Goal: Information Seeking & Learning: Learn about a topic

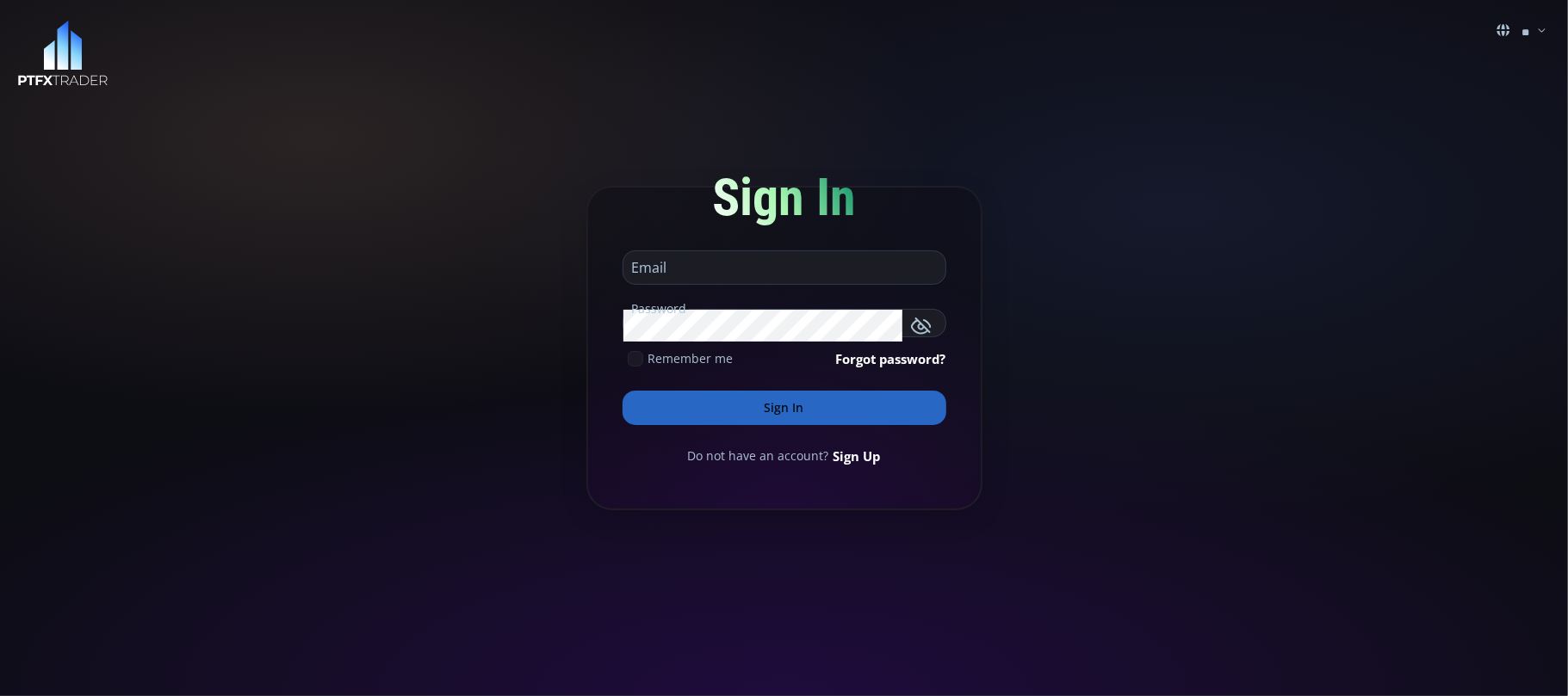
type input "**********"
click at [832, 266] on input "**********" at bounding box center [779, 273] width 313 height 21
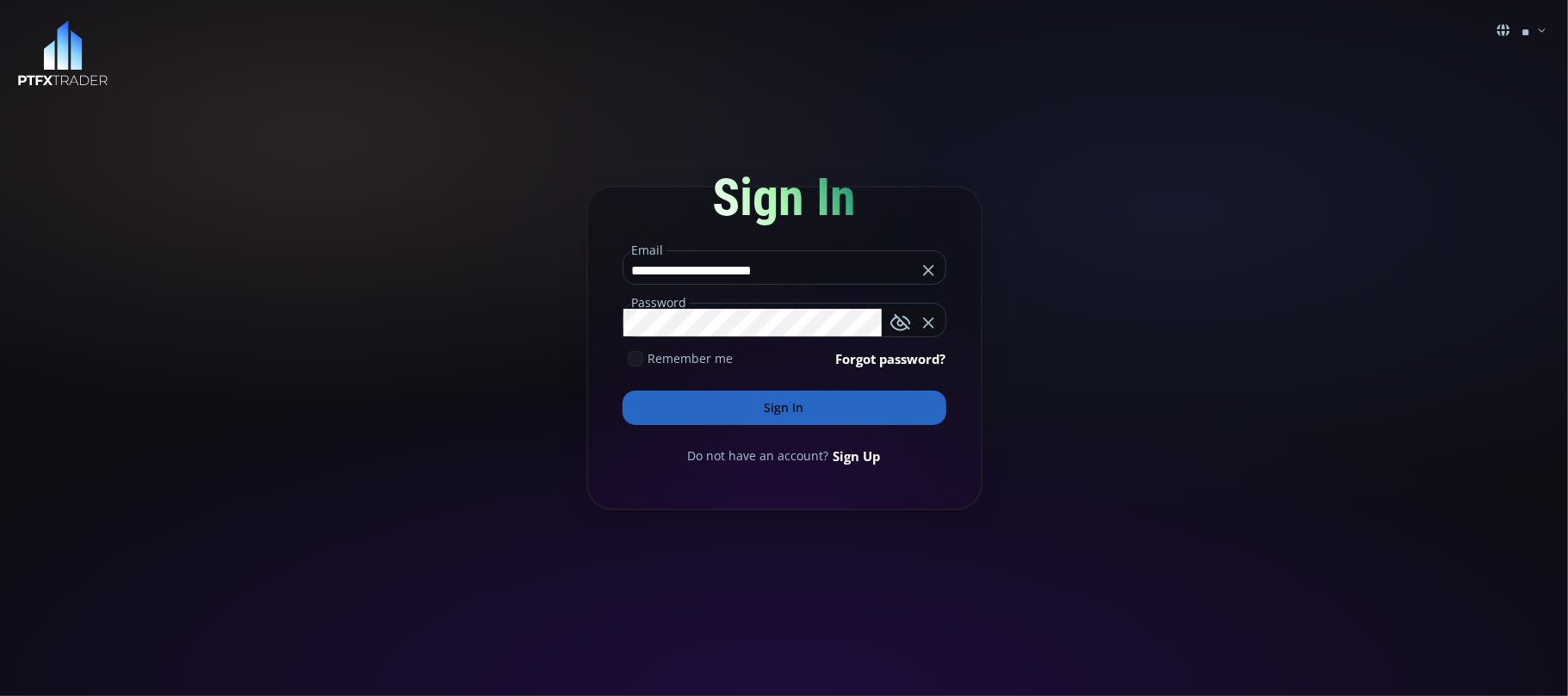
click at [776, 404] on button "Sign In" at bounding box center [784, 408] width 324 height 34
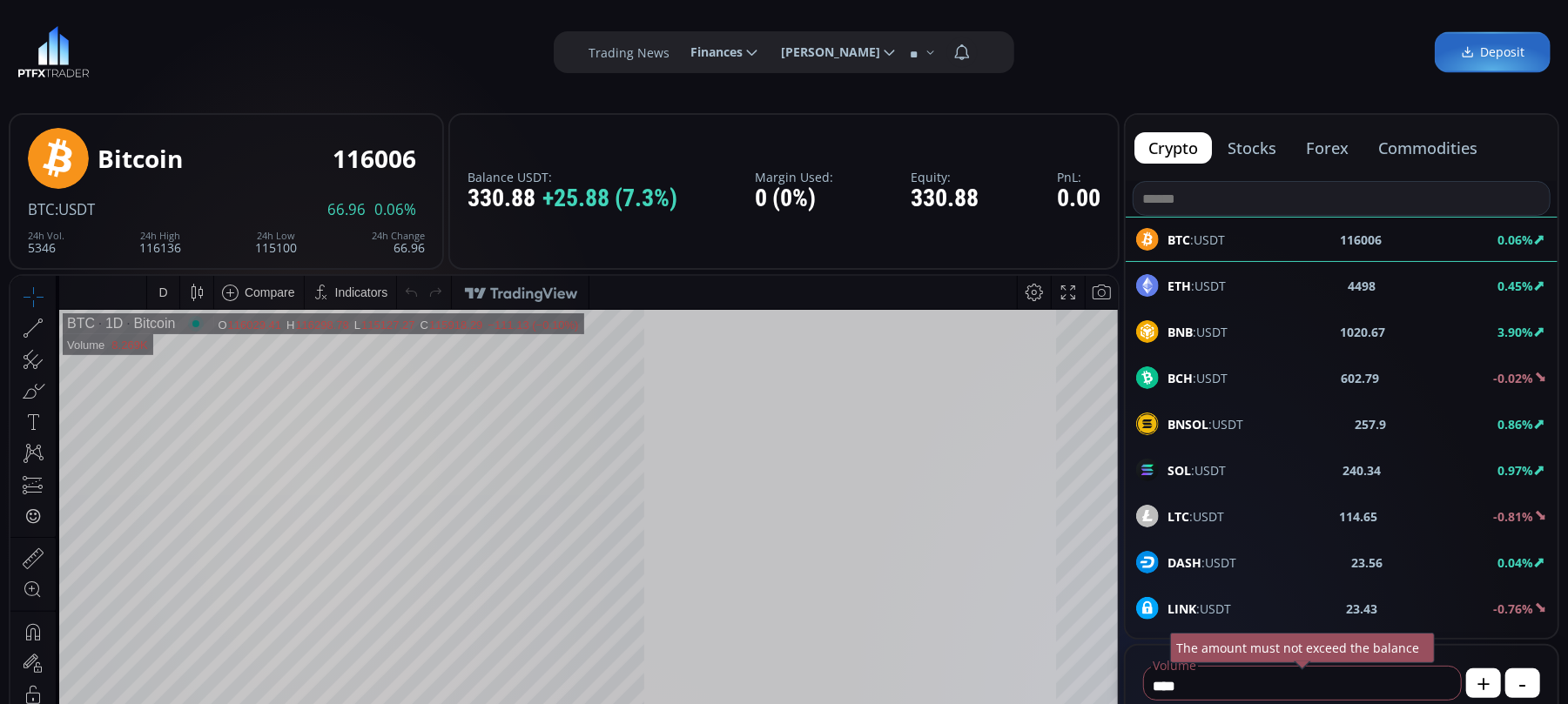
type input "********"
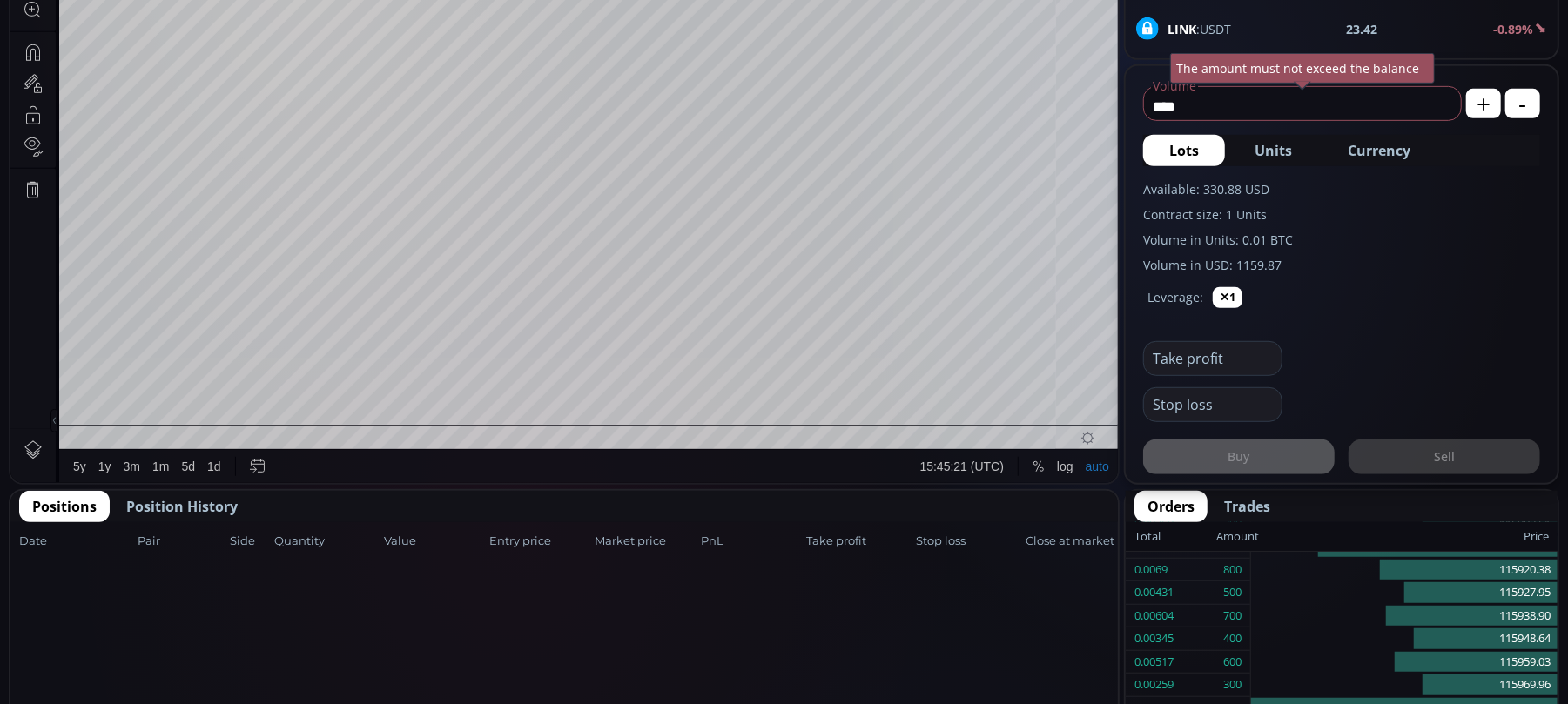
scroll to position [278, 0]
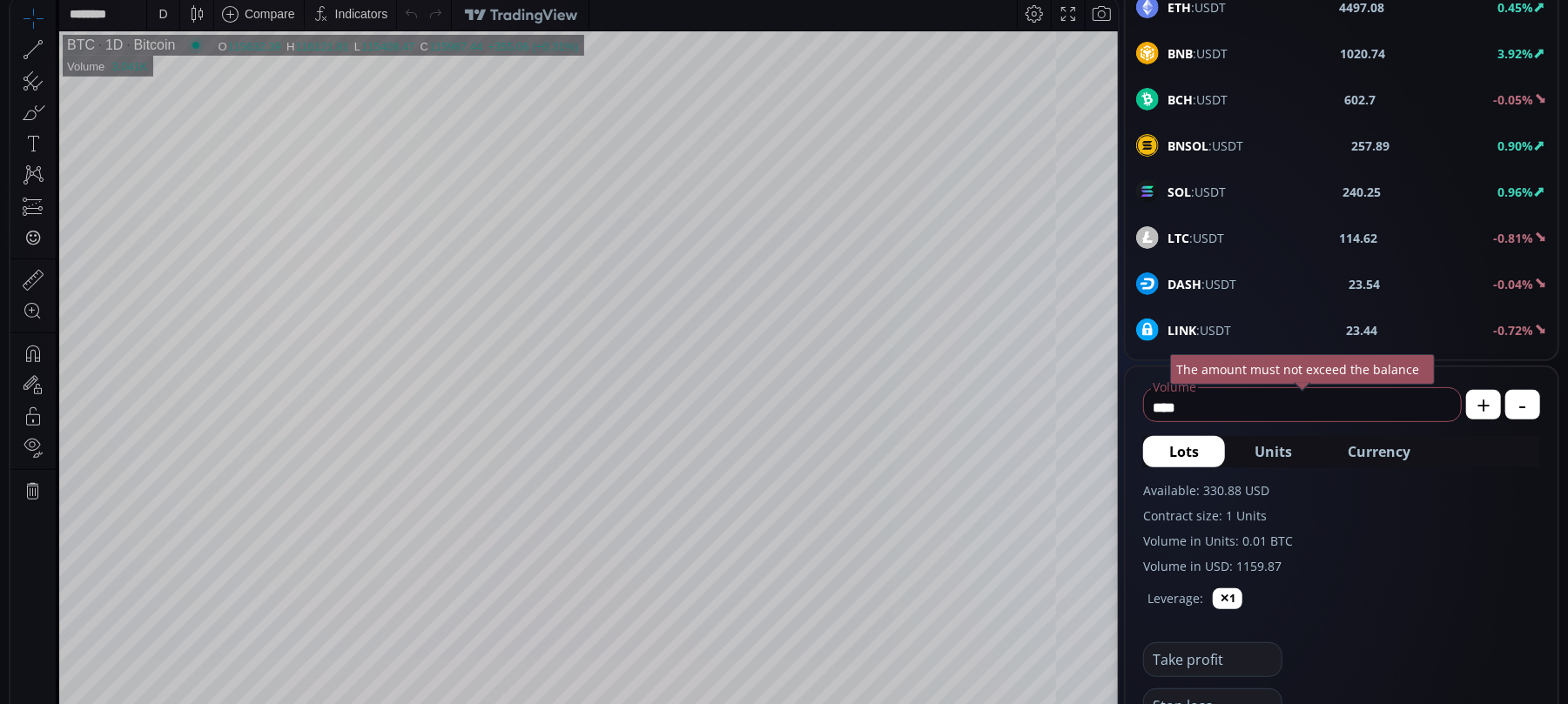
click at [1204, 54] on span "BNB :USDT" at bounding box center [1198, 54] width 60 height 18
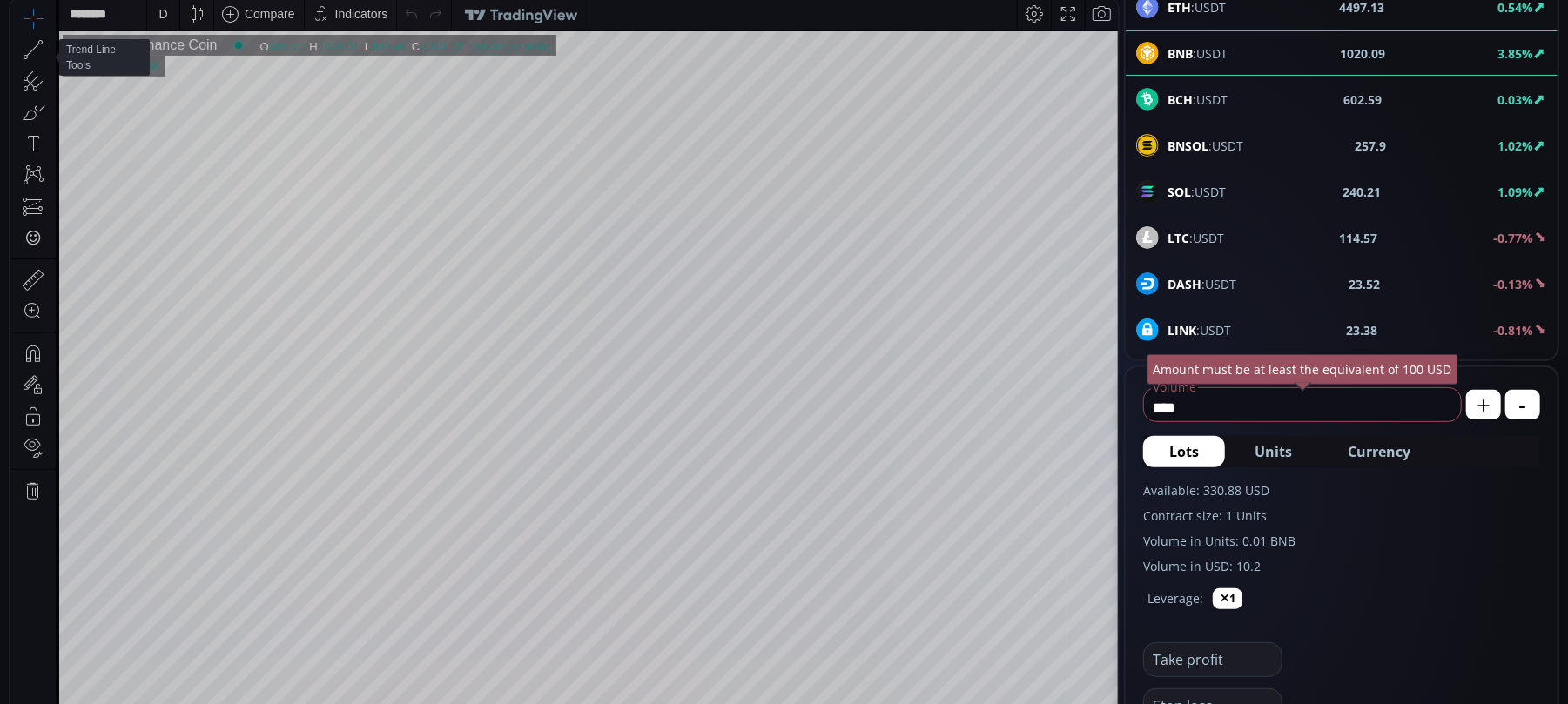
click at [49, 45] on div at bounding box center [51, 49] width 10 height 29
click at [45, 54] on icon at bounding box center [32, 49] width 24 height 24
click at [35, 47] on icon at bounding box center [33, 50] width 13 height 13
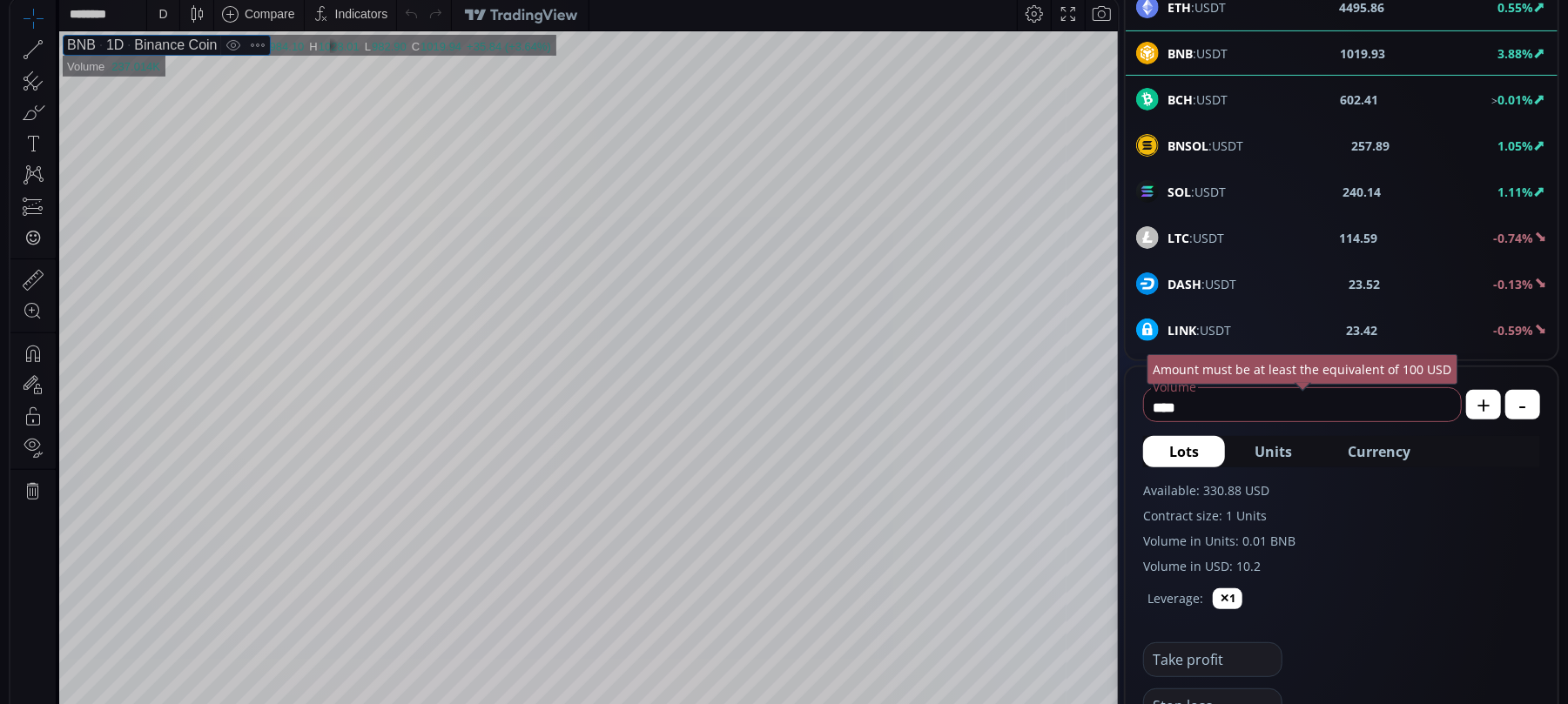
click at [35, 47] on icon at bounding box center [33, 50] width 13 height 13
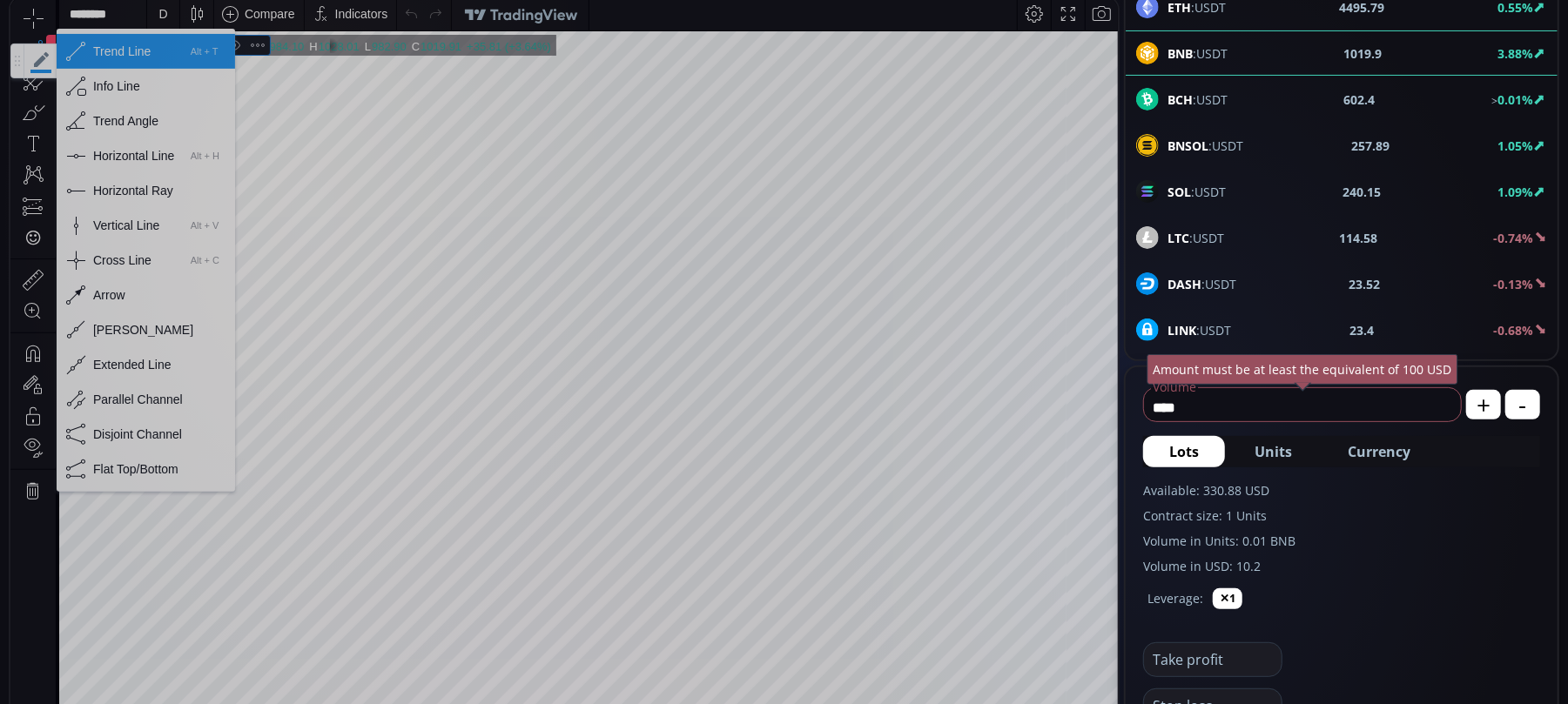
click at [103, 160] on div "Horizontal Line" at bounding box center [133, 156] width 81 height 14
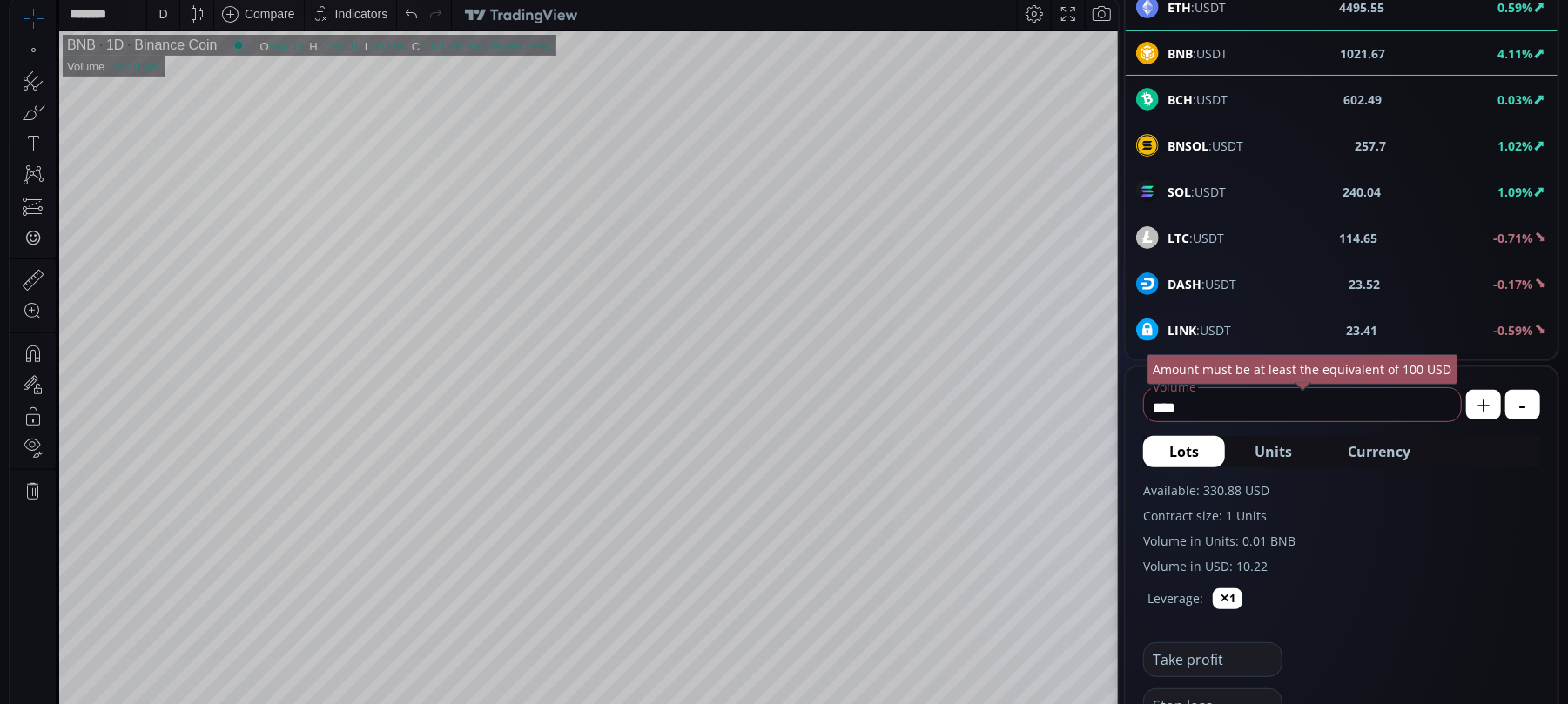
click at [1184, 188] on b "SOL" at bounding box center [1180, 192] width 23 height 17
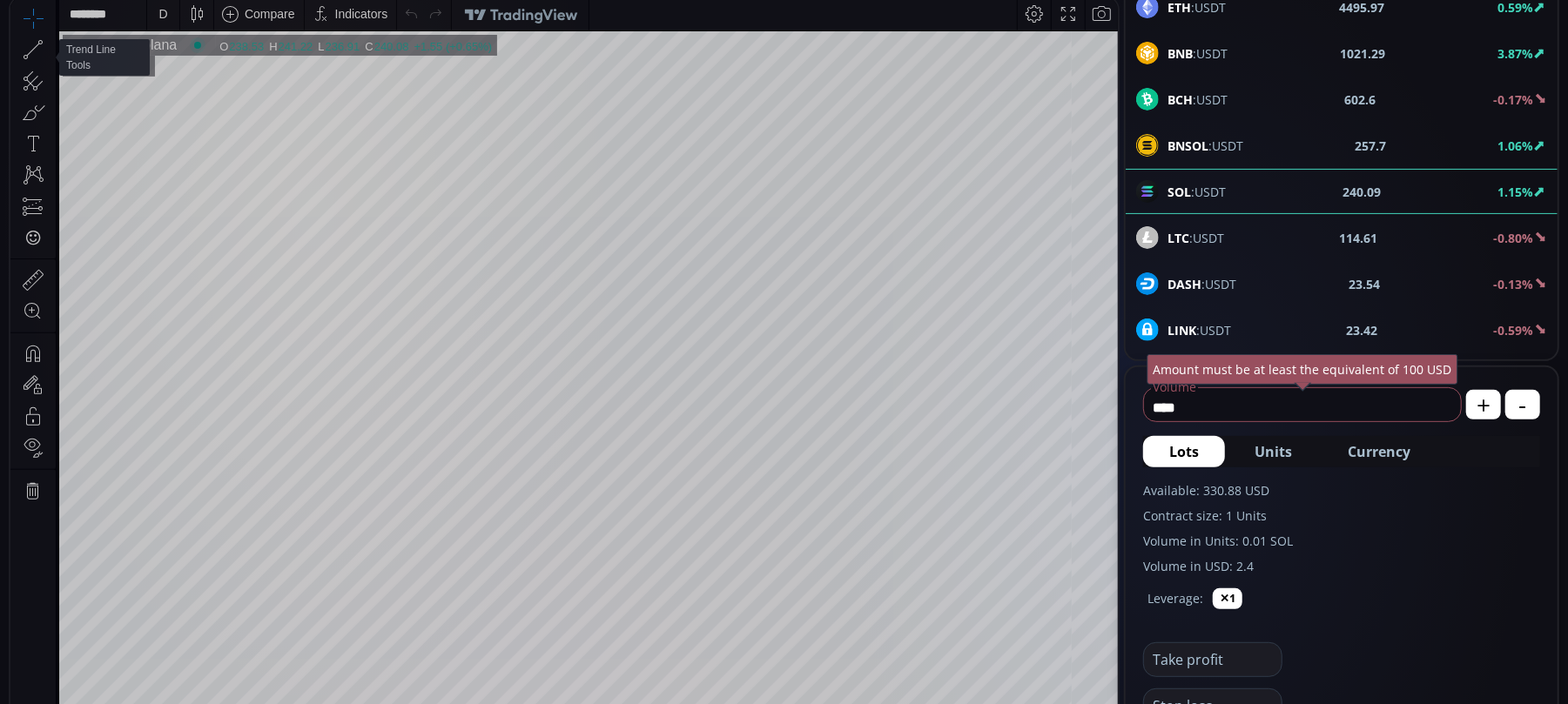
click at [50, 48] on span at bounding box center [52, 50] width 4 height 6
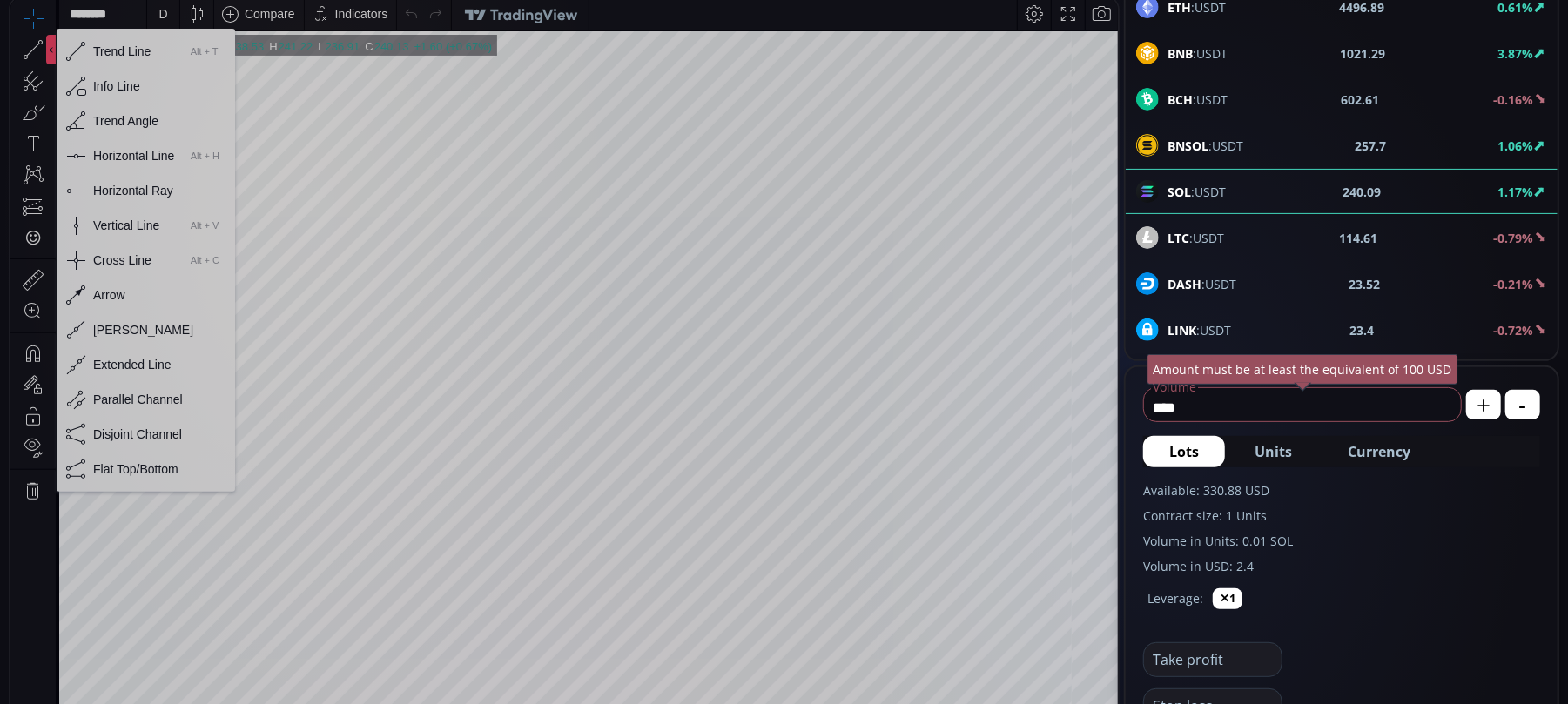
click at [113, 155] on div "Horizontal Line" at bounding box center [133, 156] width 81 height 14
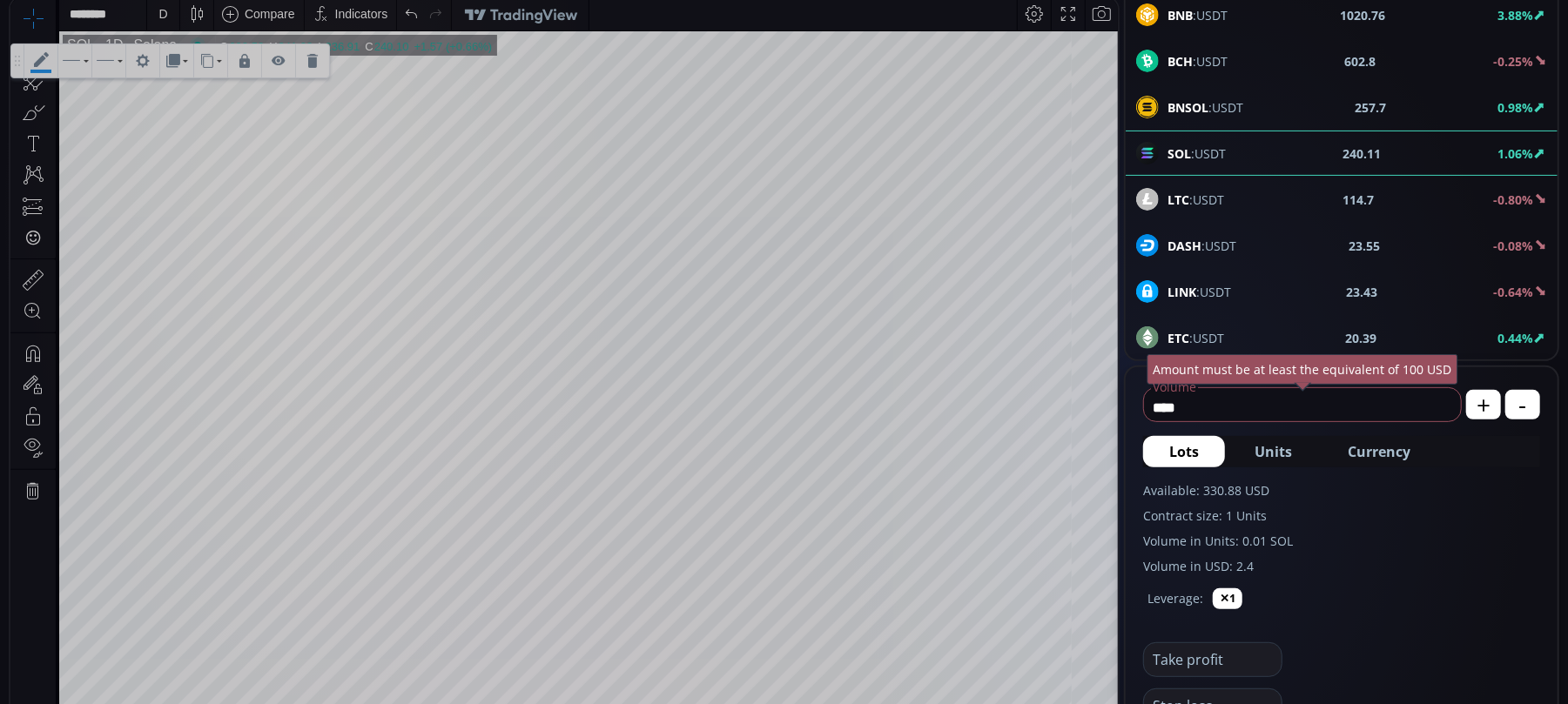
scroll to position [116, 0]
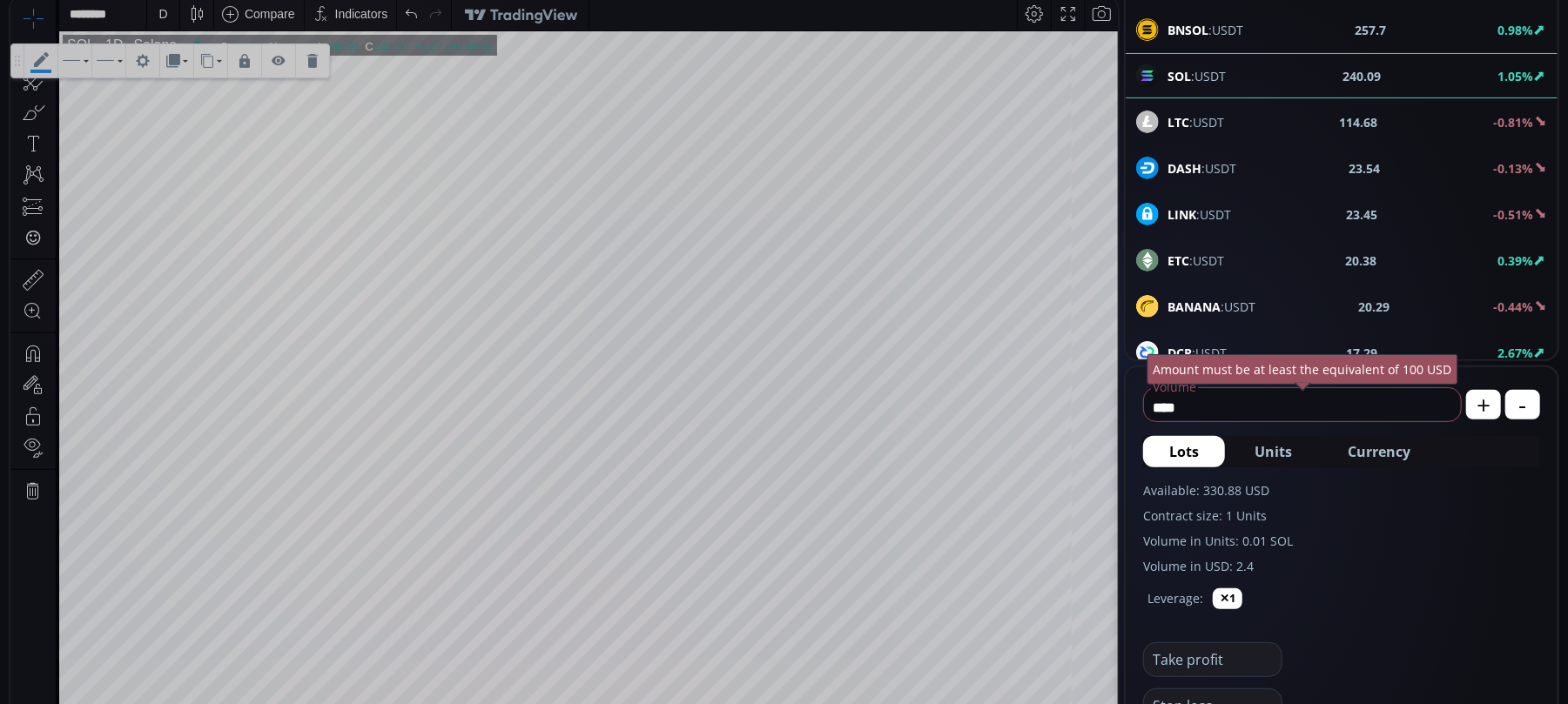
click at [1278, 122] on div "LTC :USDT 114.68 -0.81%" at bounding box center [1341, 121] width 411 height 22
click at [153, 17] on div "D" at bounding box center [163, 13] width 32 height 33
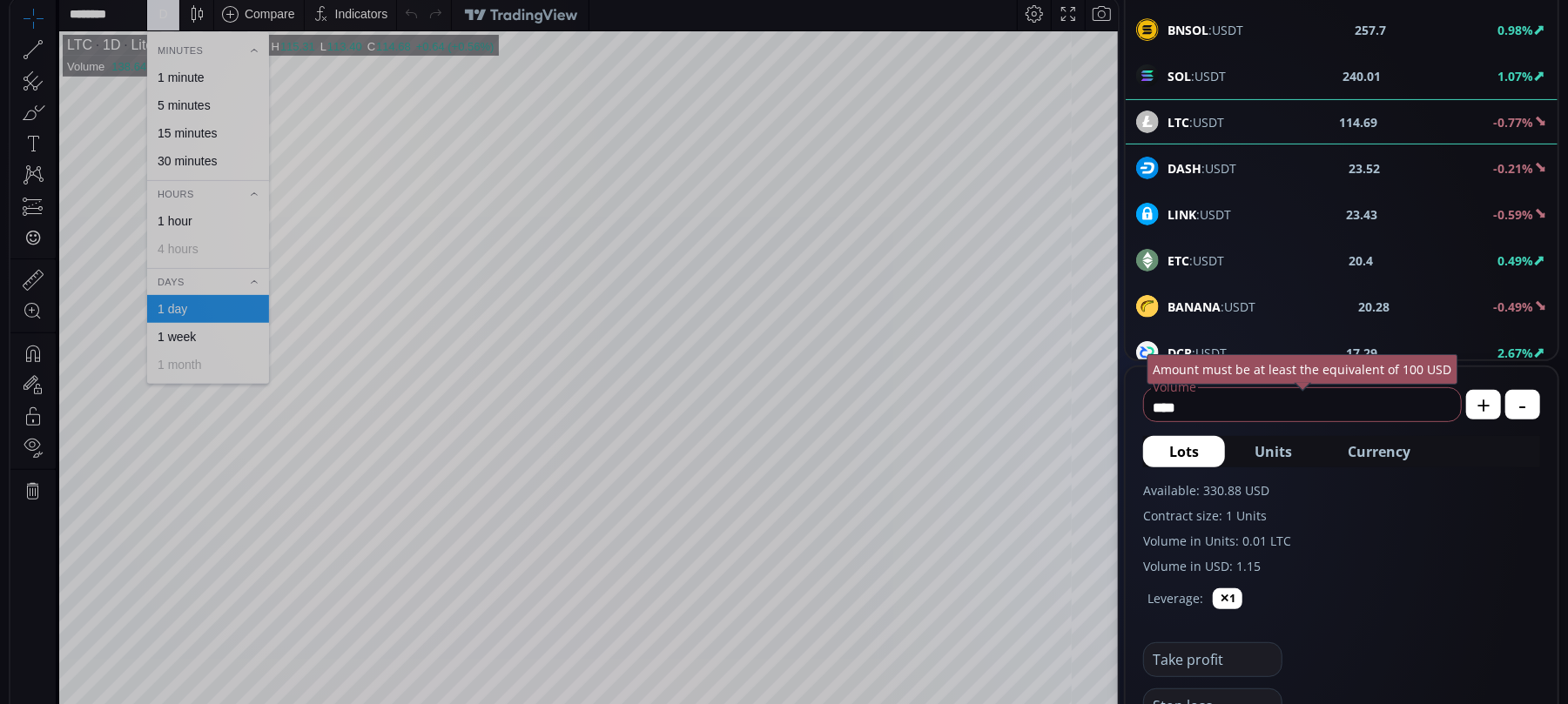
click at [172, 214] on div "1 hour" at bounding box center [175, 221] width 35 height 14
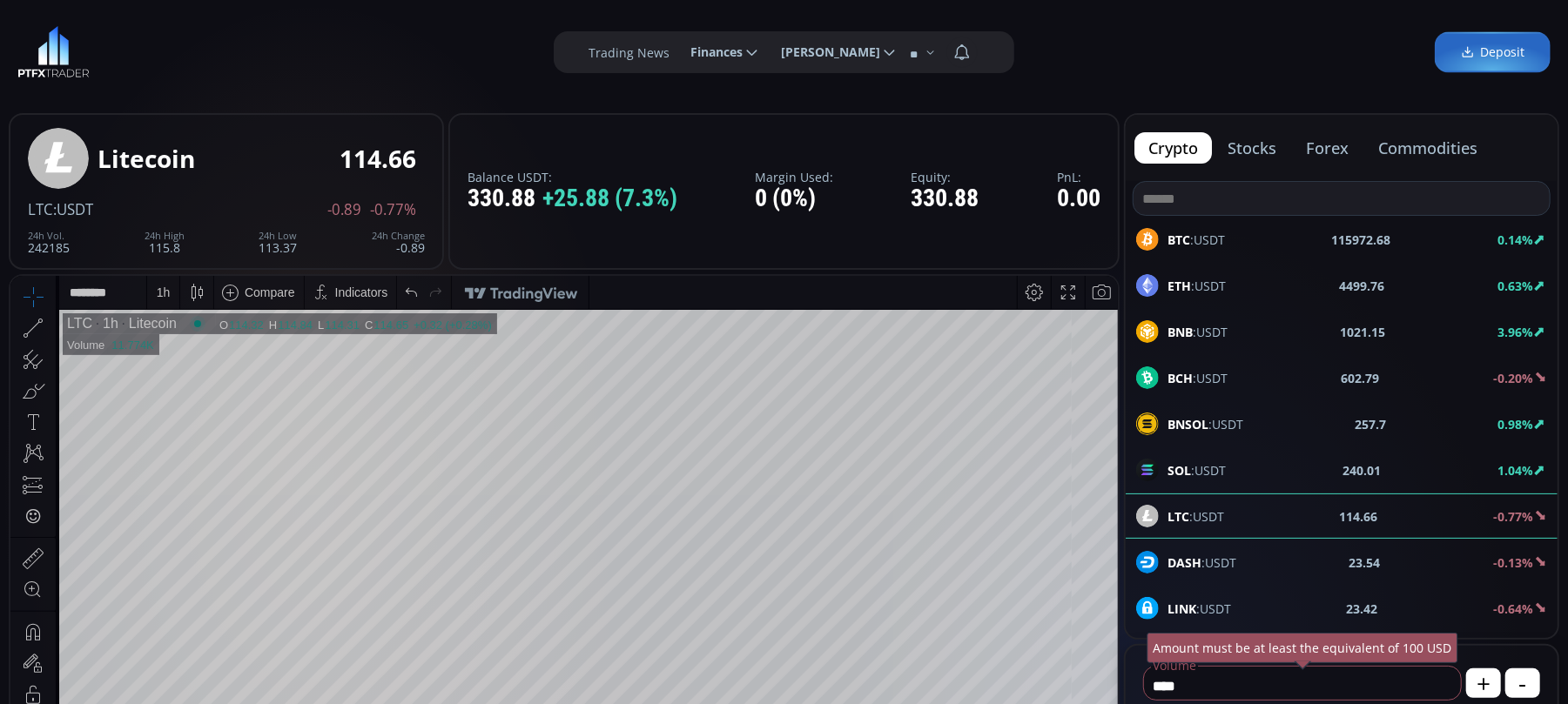
click at [1213, 240] on span "BTC :USDT" at bounding box center [1197, 240] width 57 height 18
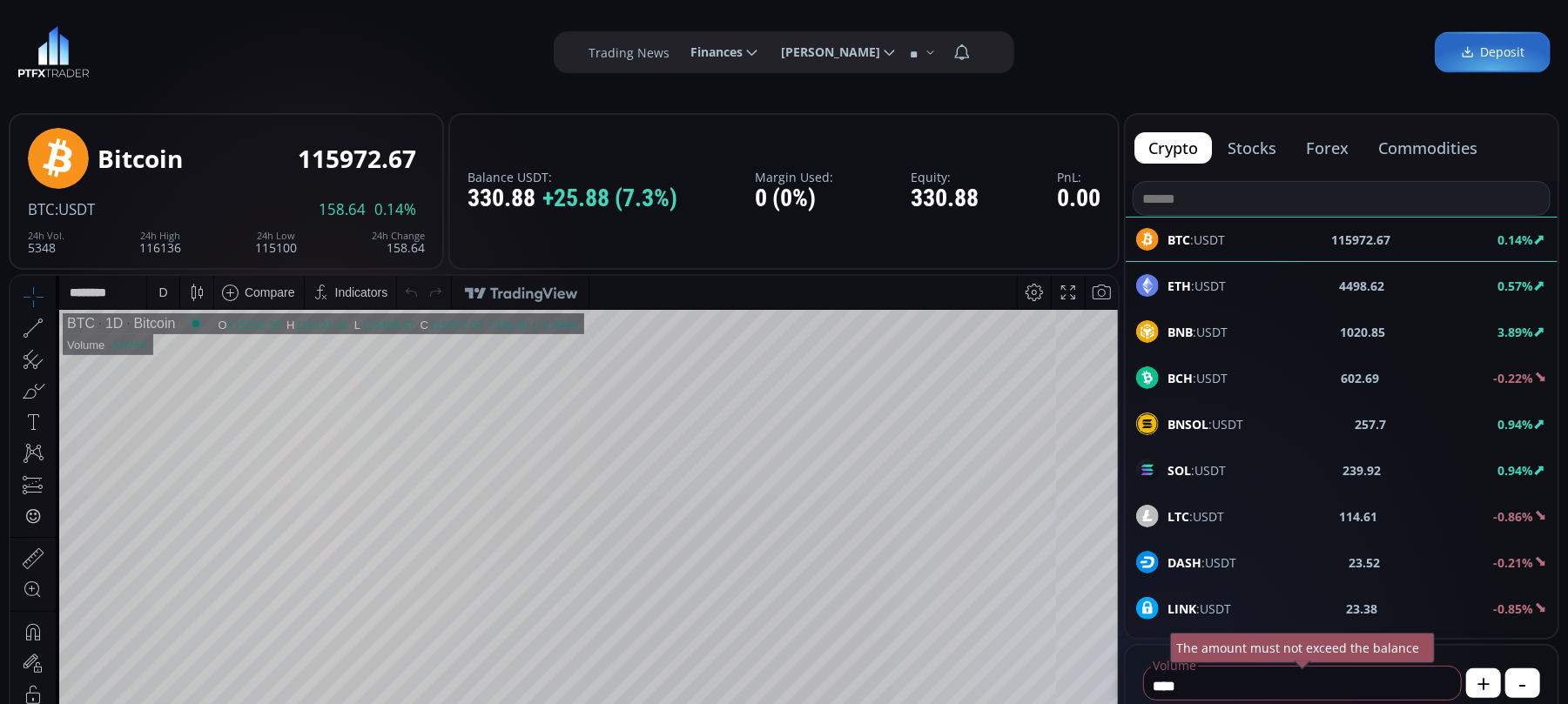
click at [1241, 280] on div "ETH :USDT 4498.62 0.57%" at bounding box center [1341, 285] width 411 height 22
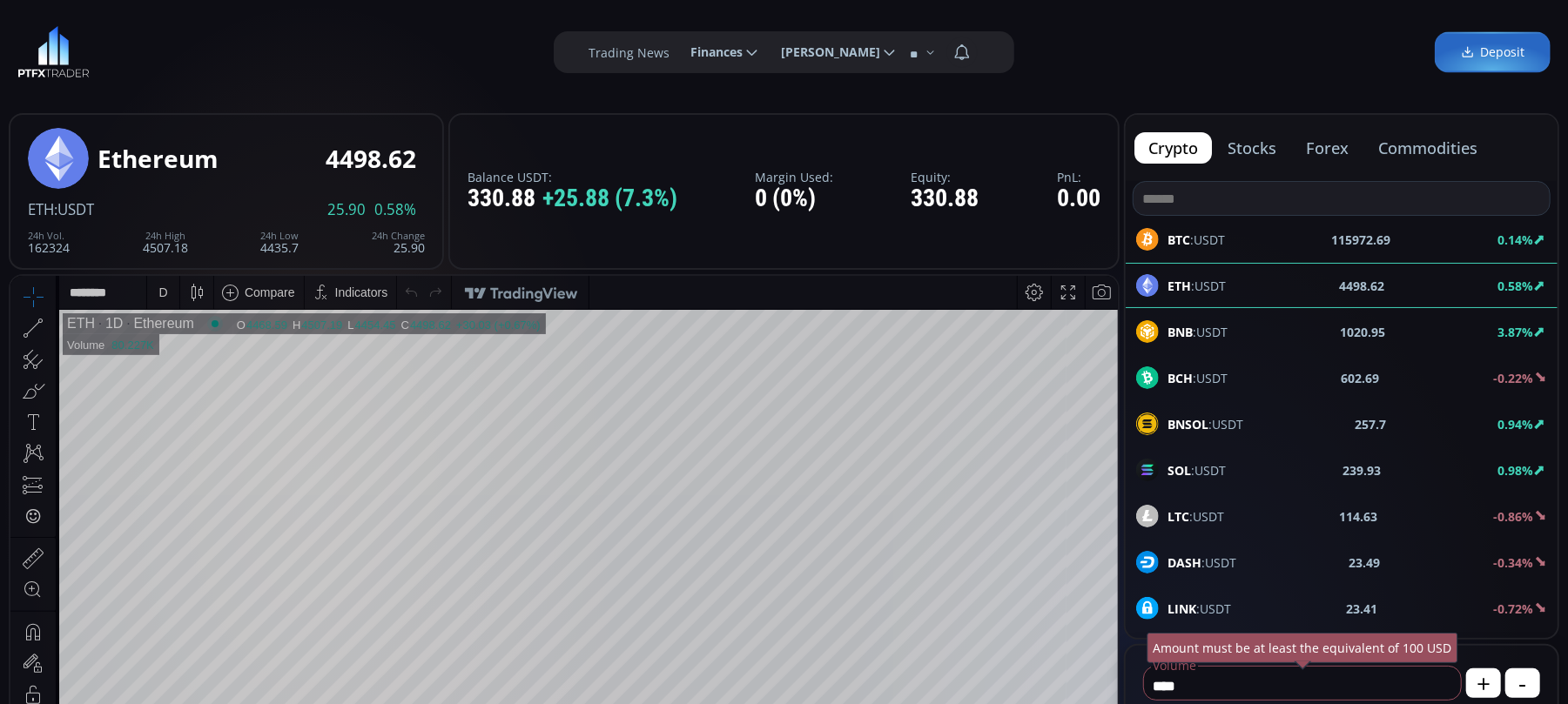
click at [52, 330] on div at bounding box center [51, 327] width 10 height 29
click at [51, 327] on icon at bounding box center [52, 327] width 4 height 6
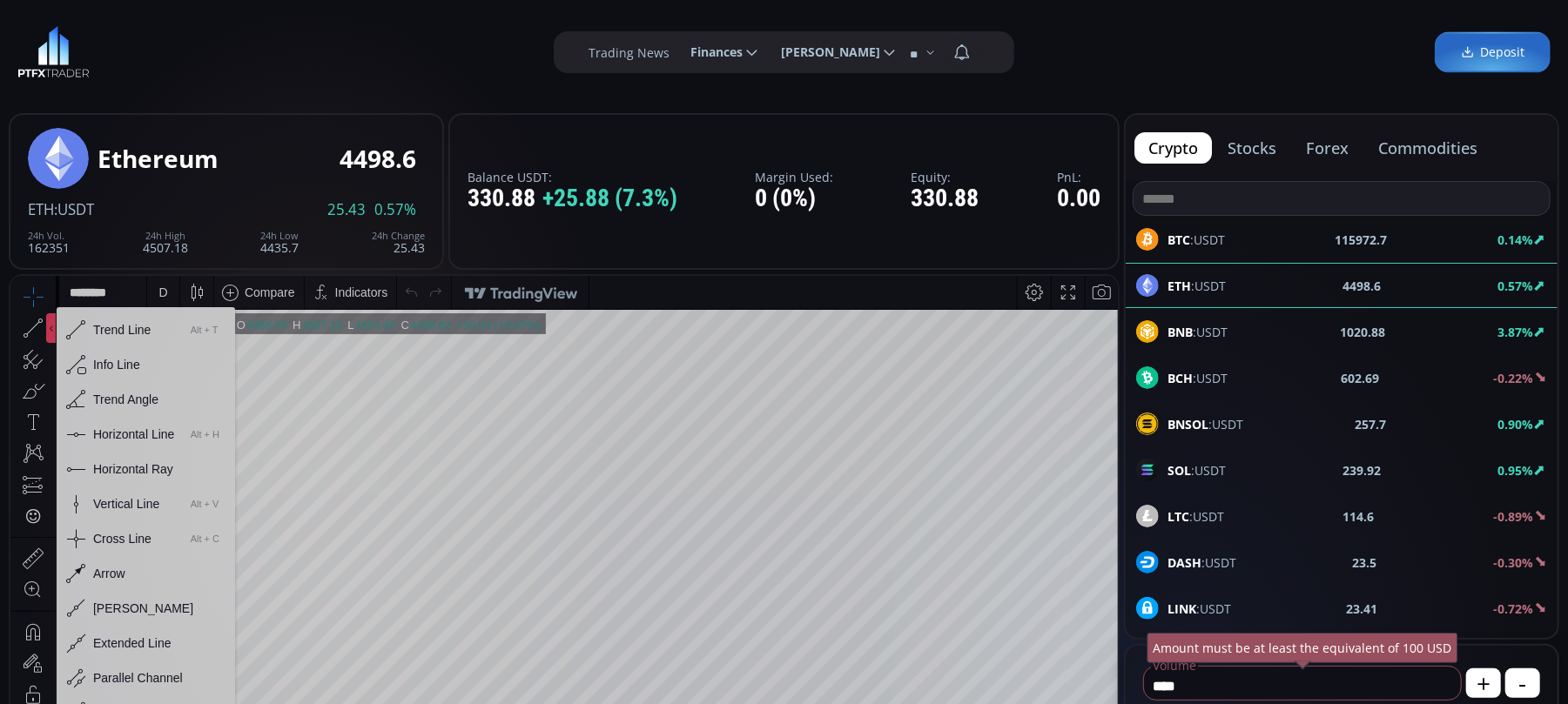
click at [127, 427] on div "Horizontal Line" at bounding box center [133, 434] width 81 height 14
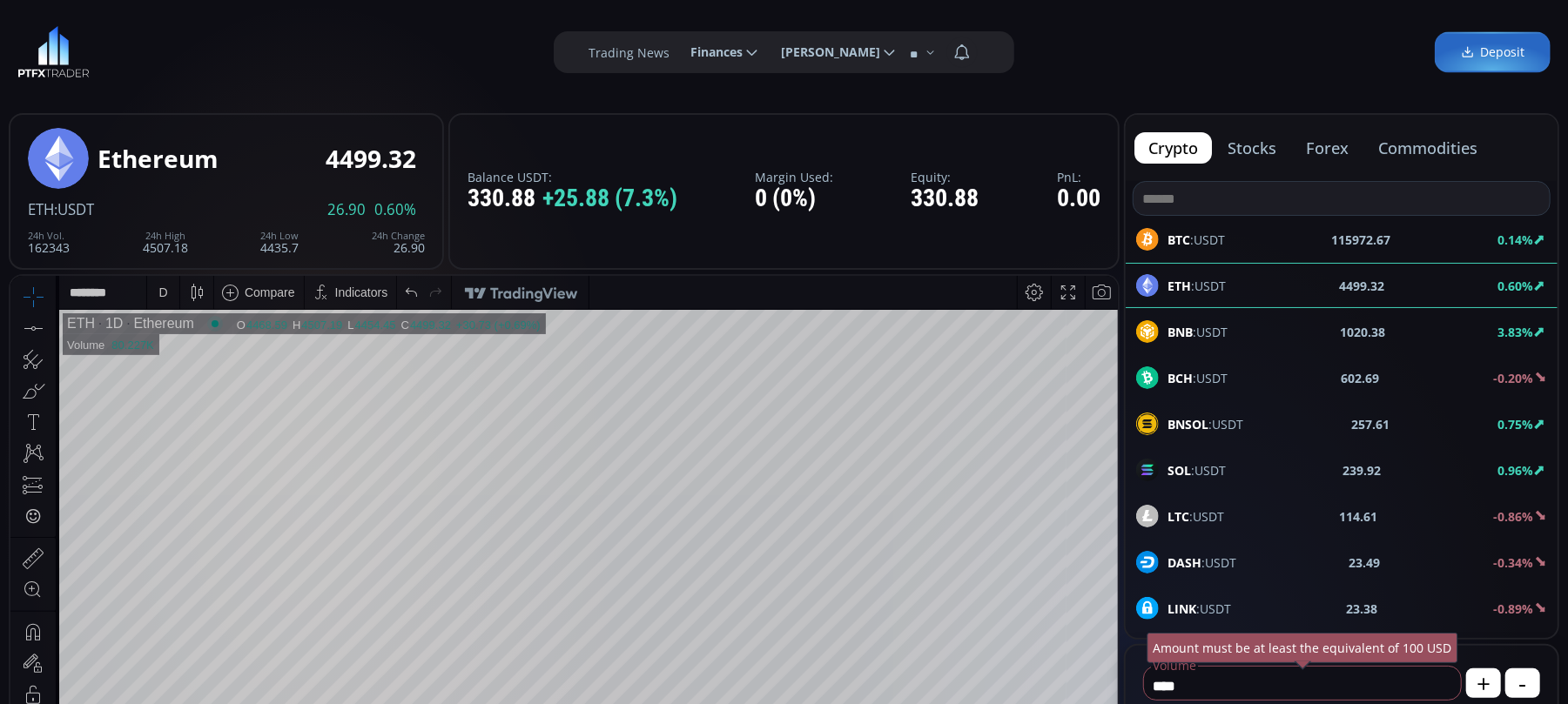
click at [26, 328] on icon at bounding box center [33, 327] width 18 height 1
click at [51, 321] on div at bounding box center [51, 327] width 10 height 29
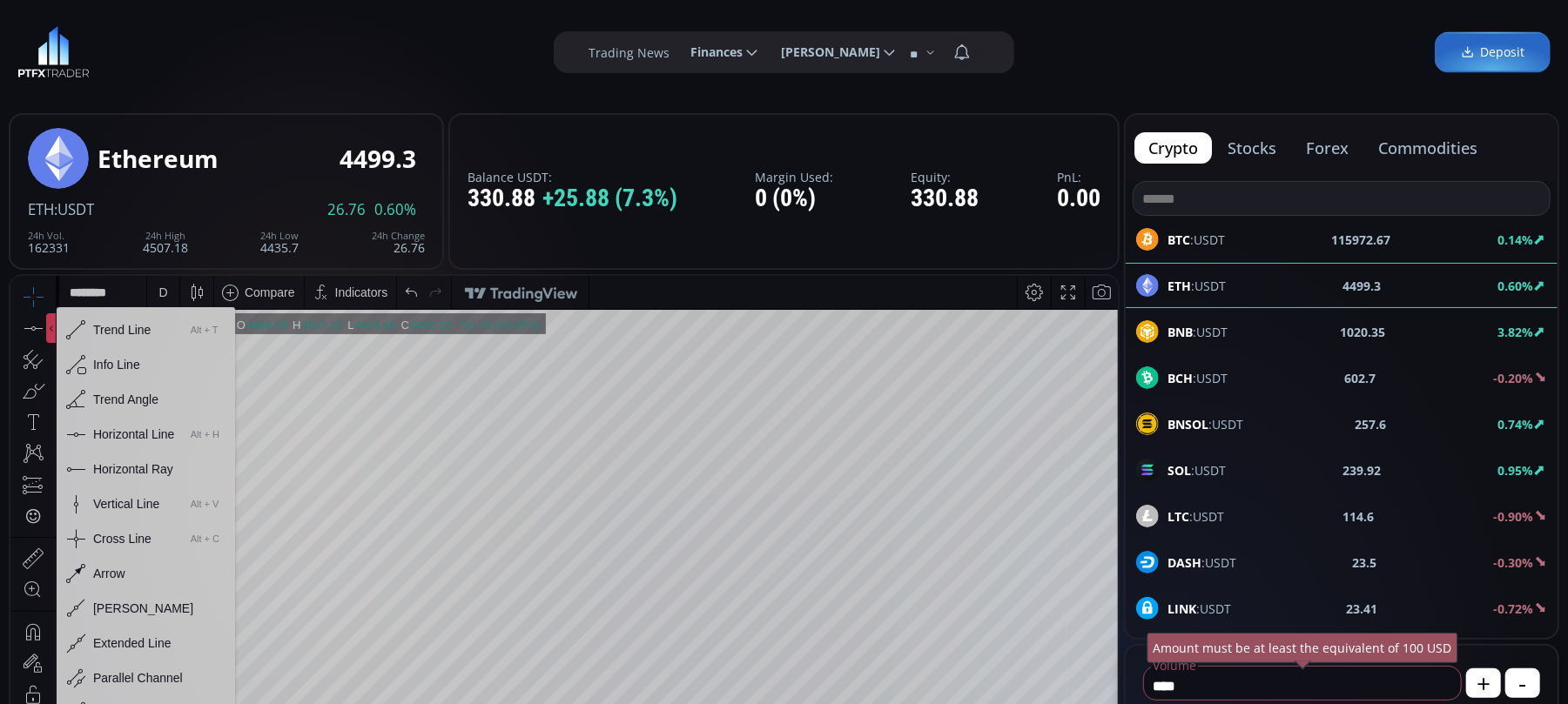
click at [131, 431] on div "Horizontal Line" at bounding box center [133, 434] width 81 height 14
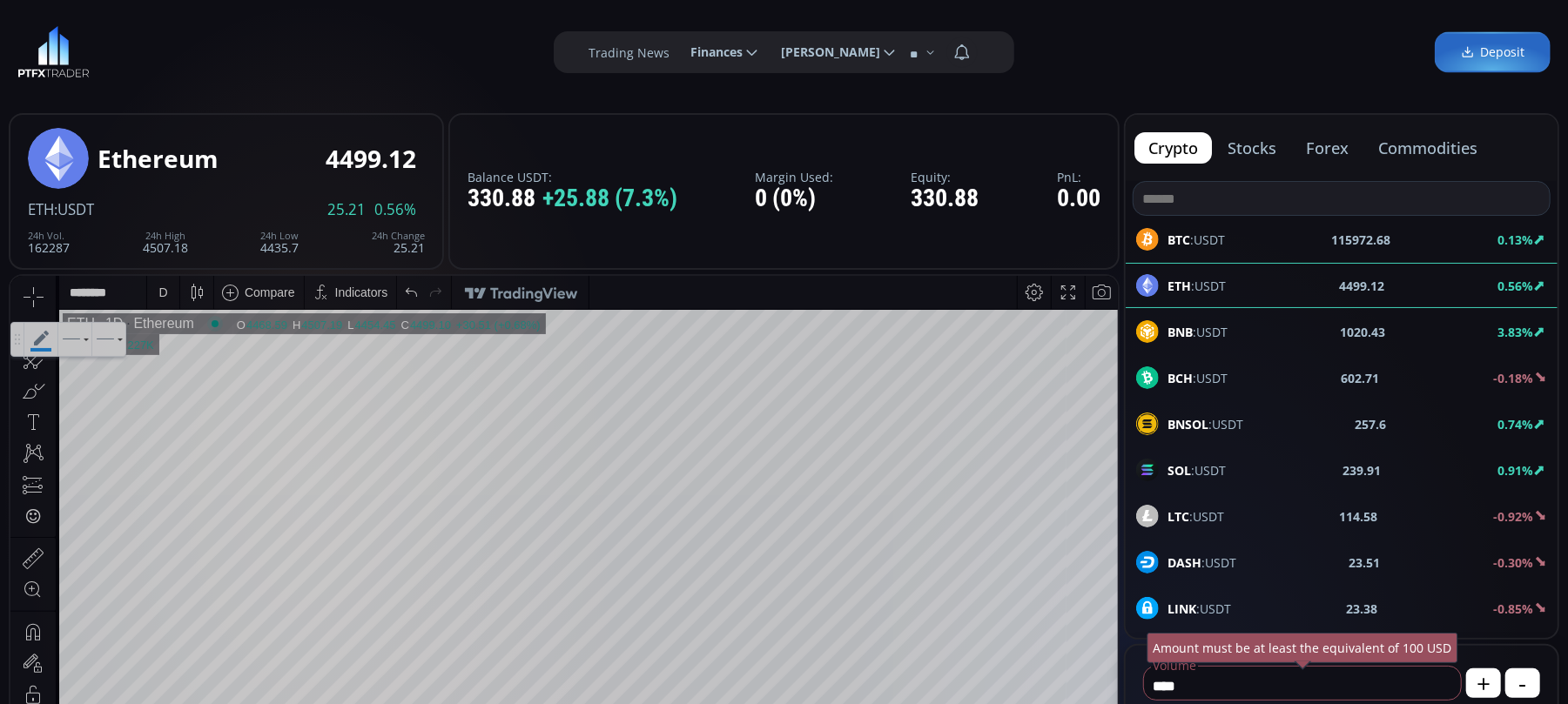
click at [166, 291] on div "D" at bounding box center [163, 292] width 9 height 14
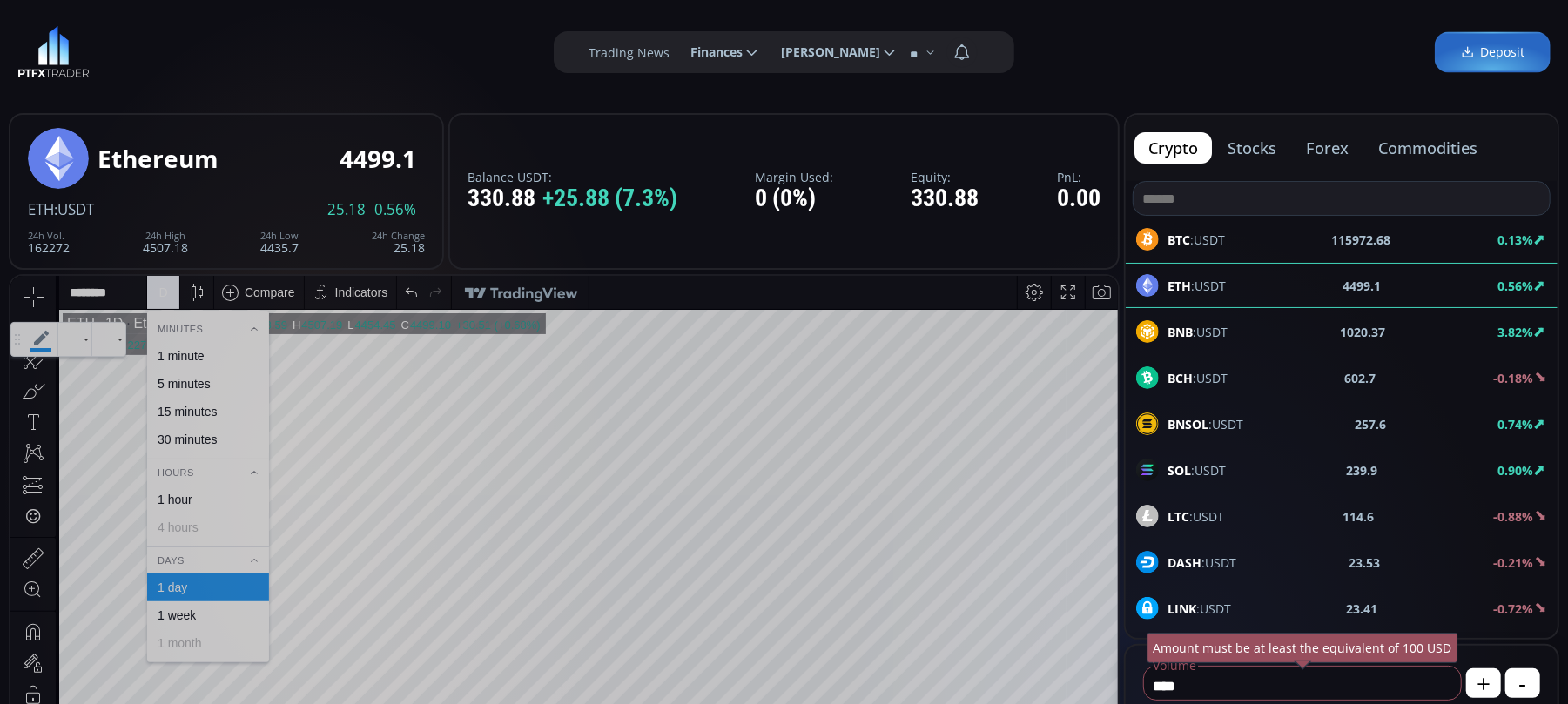
click at [183, 493] on div "1 hour" at bounding box center [175, 499] width 35 height 14
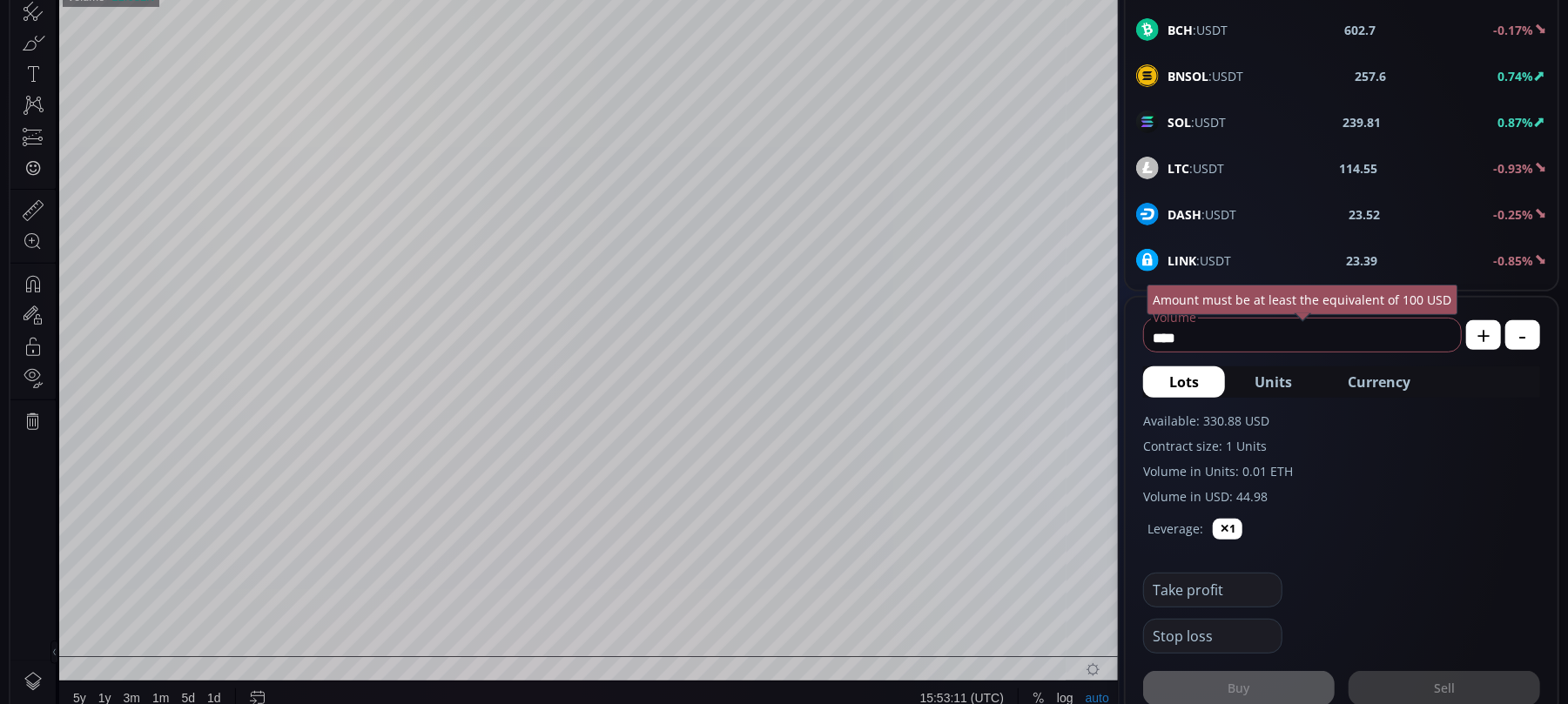
scroll to position [232, 0]
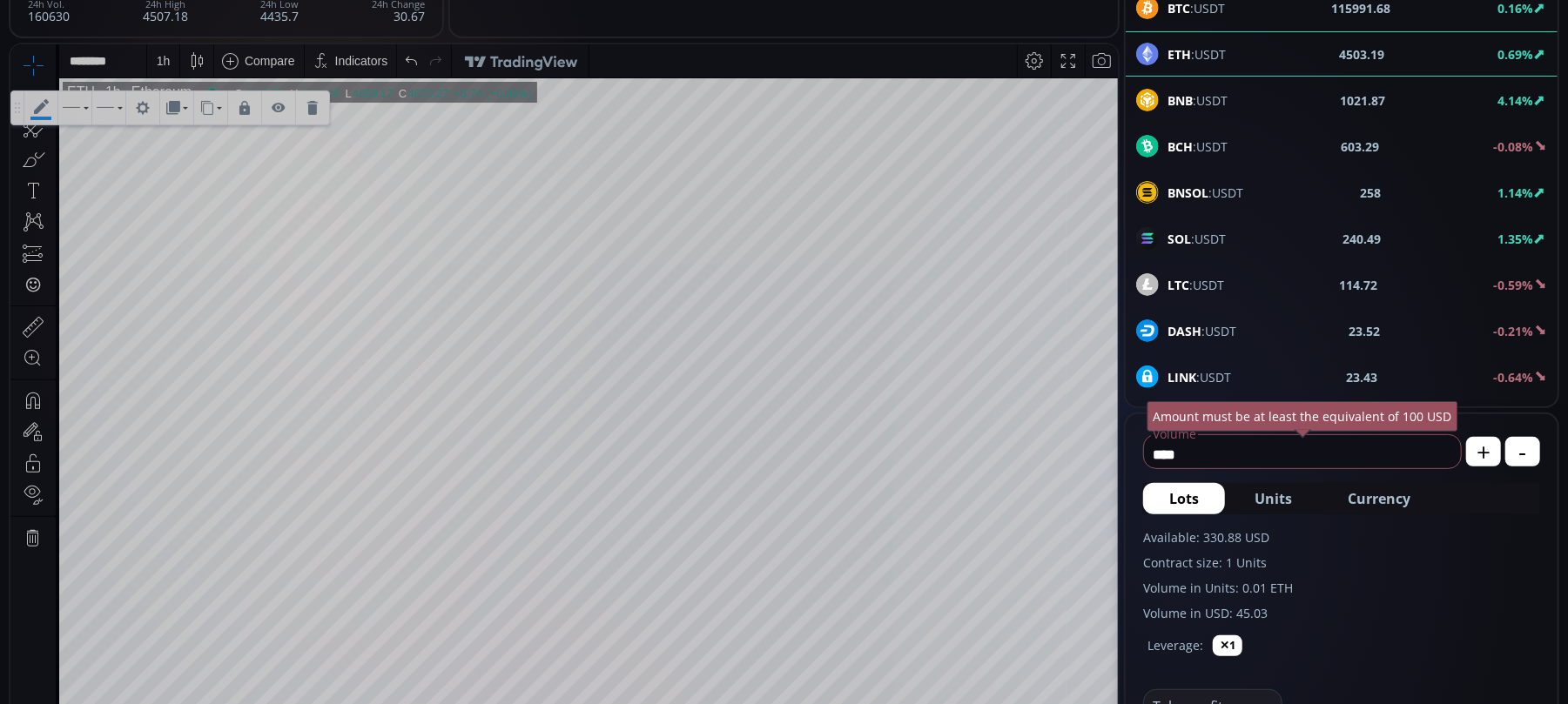
scroll to position [247, 0]
click at [72, 107] on icon at bounding box center [71, 106] width 18 height 1
click at [46, 118] on icon at bounding box center [40, 106] width 33 height 33
click at [38, 104] on icon at bounding box center [40, 106] width 33 height 33
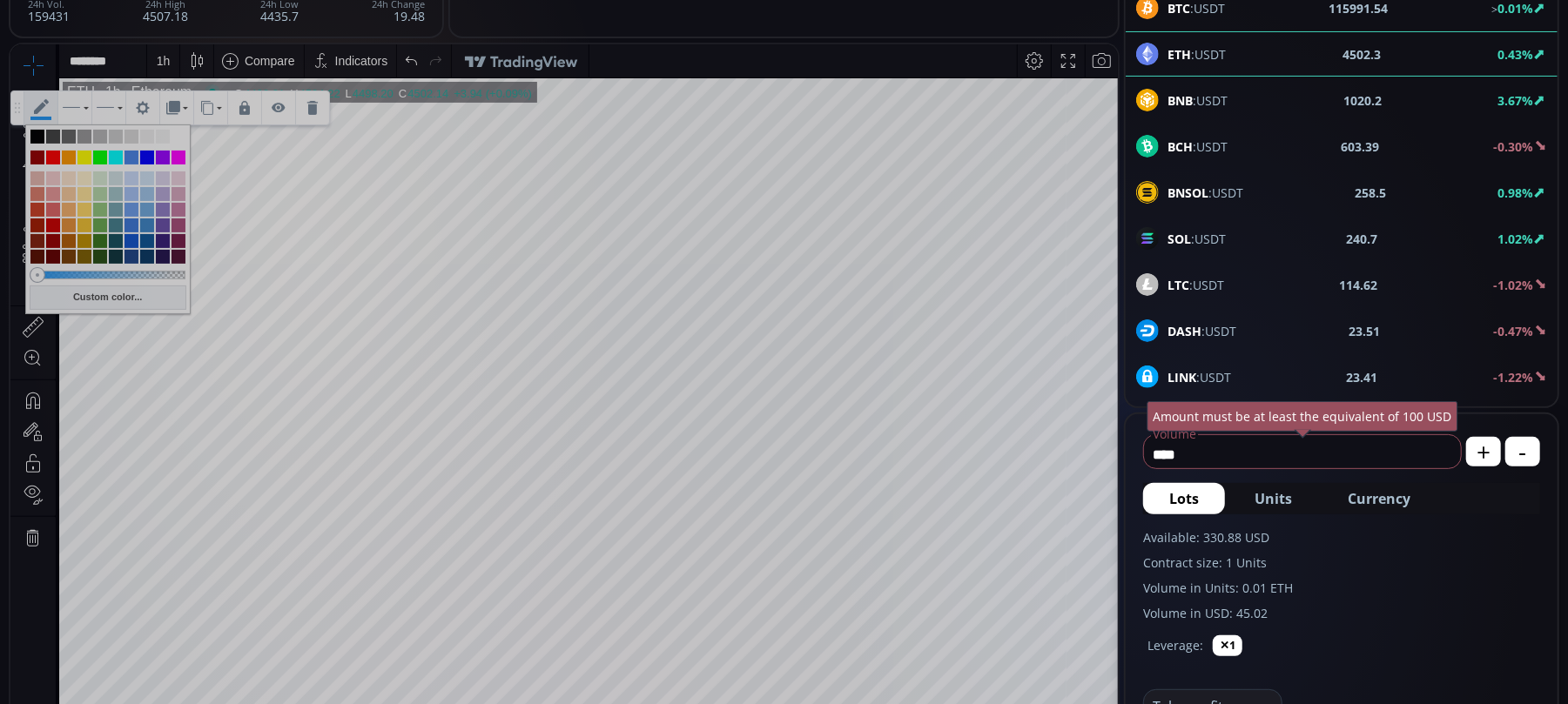
click at [53, 154] on div at bounding box center [54, 157] width 14 height 14
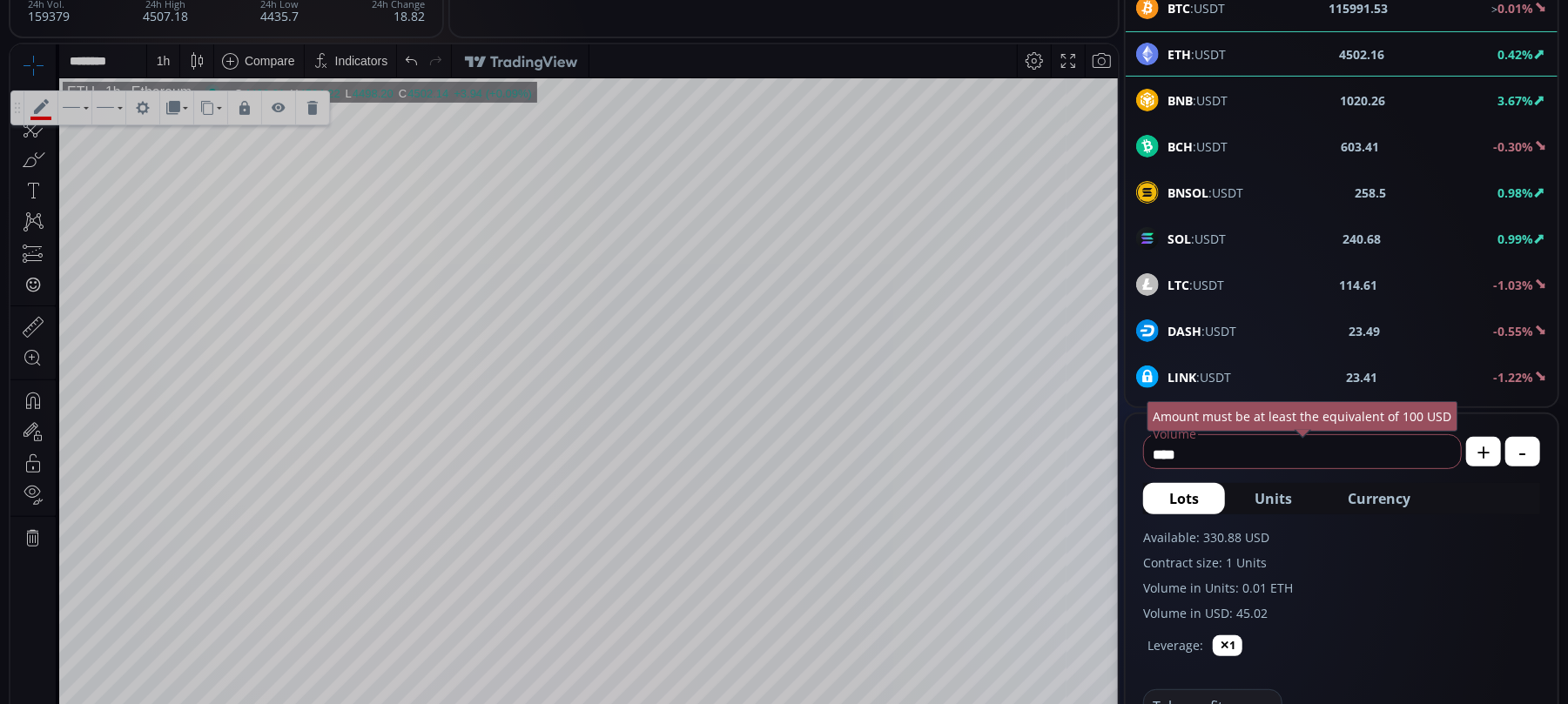
click at [40, 102] on icon at bounding box center [40, 106] width 33 height 33
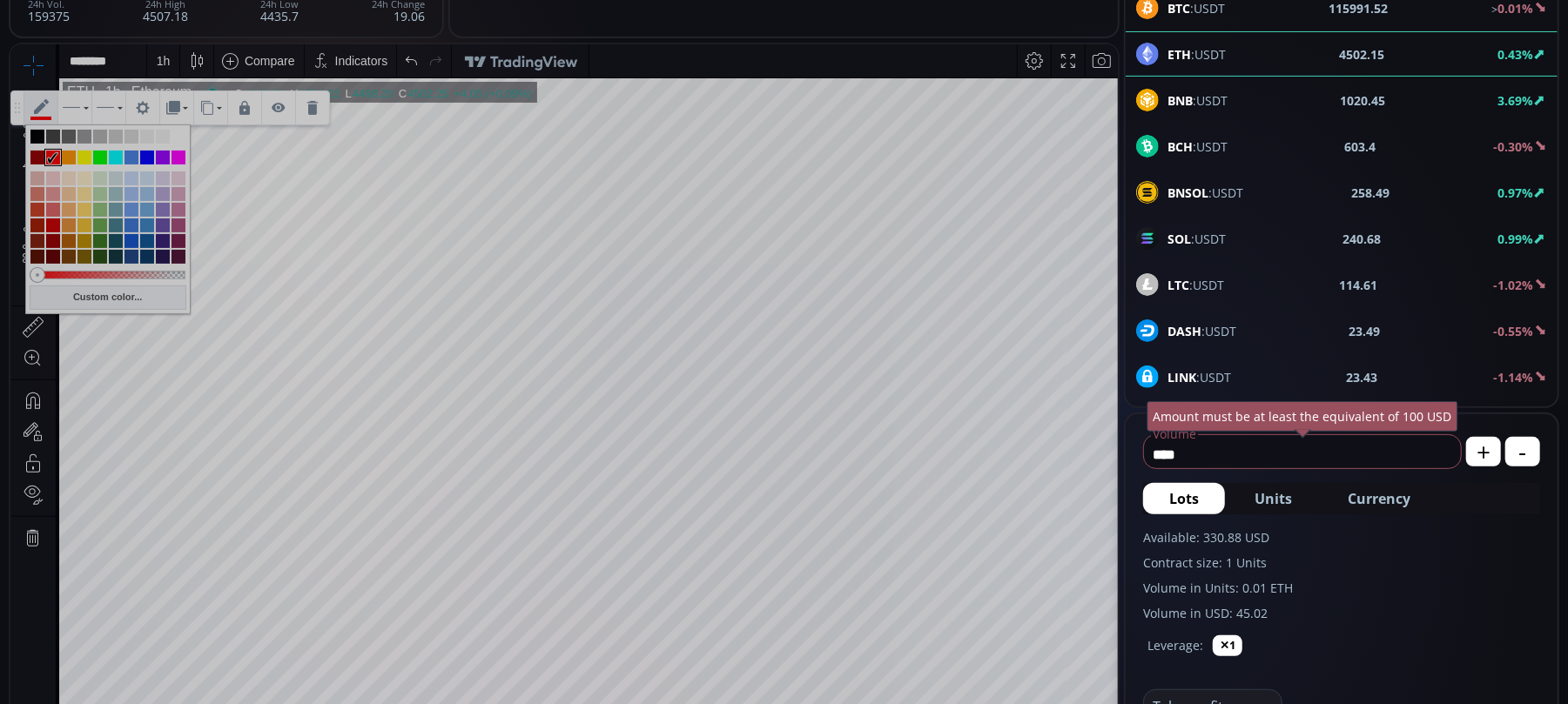
click at [145, 153] on div at bounding box center [147, 157] width 14 height 14
type input "**********"
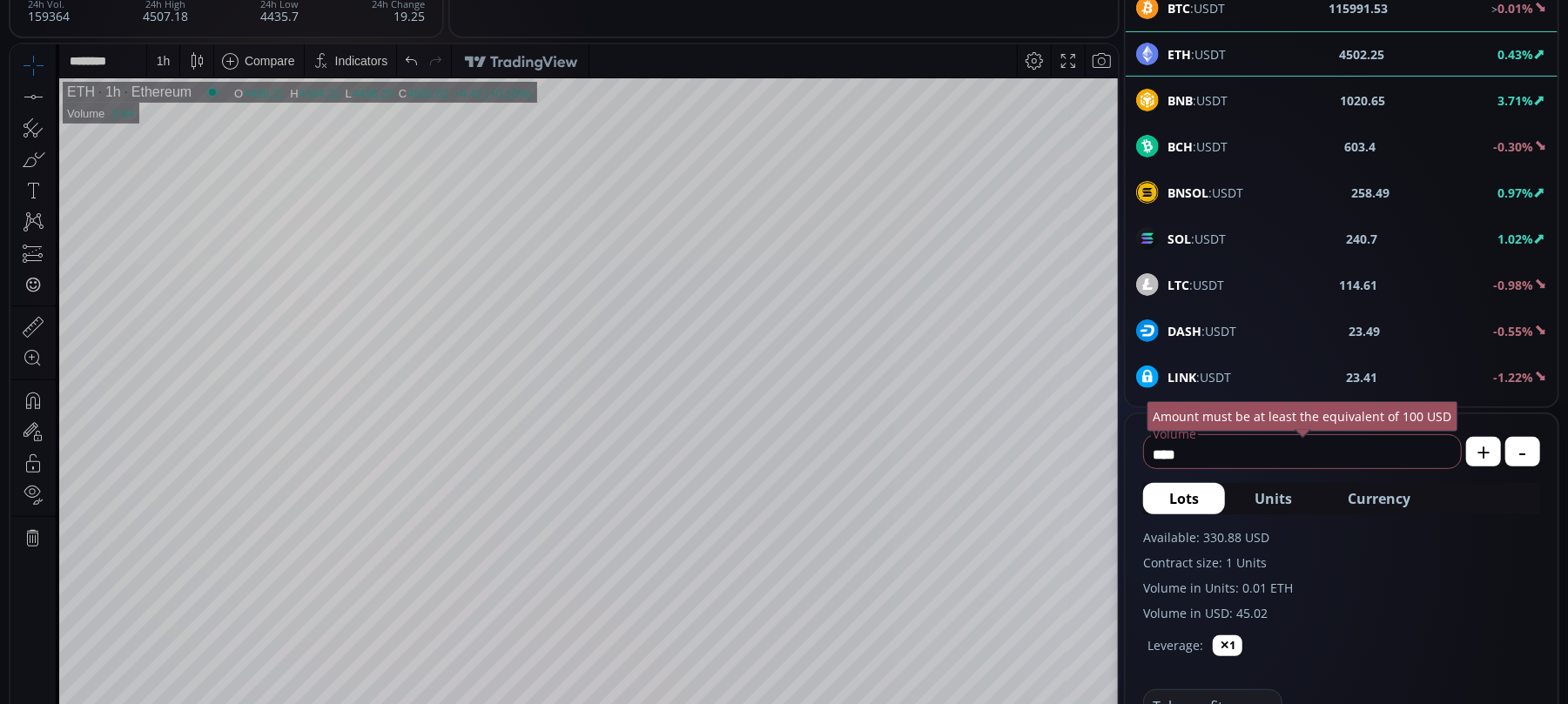
click at [34, 98] on icon at bounding box center [32, 95] width 24 height 24
click at [51, 94] on icon at bounding box center [52, 95] width 4 height 6
click at [42, 112] on icon at bounding box center [40, 106] width 33 height 33
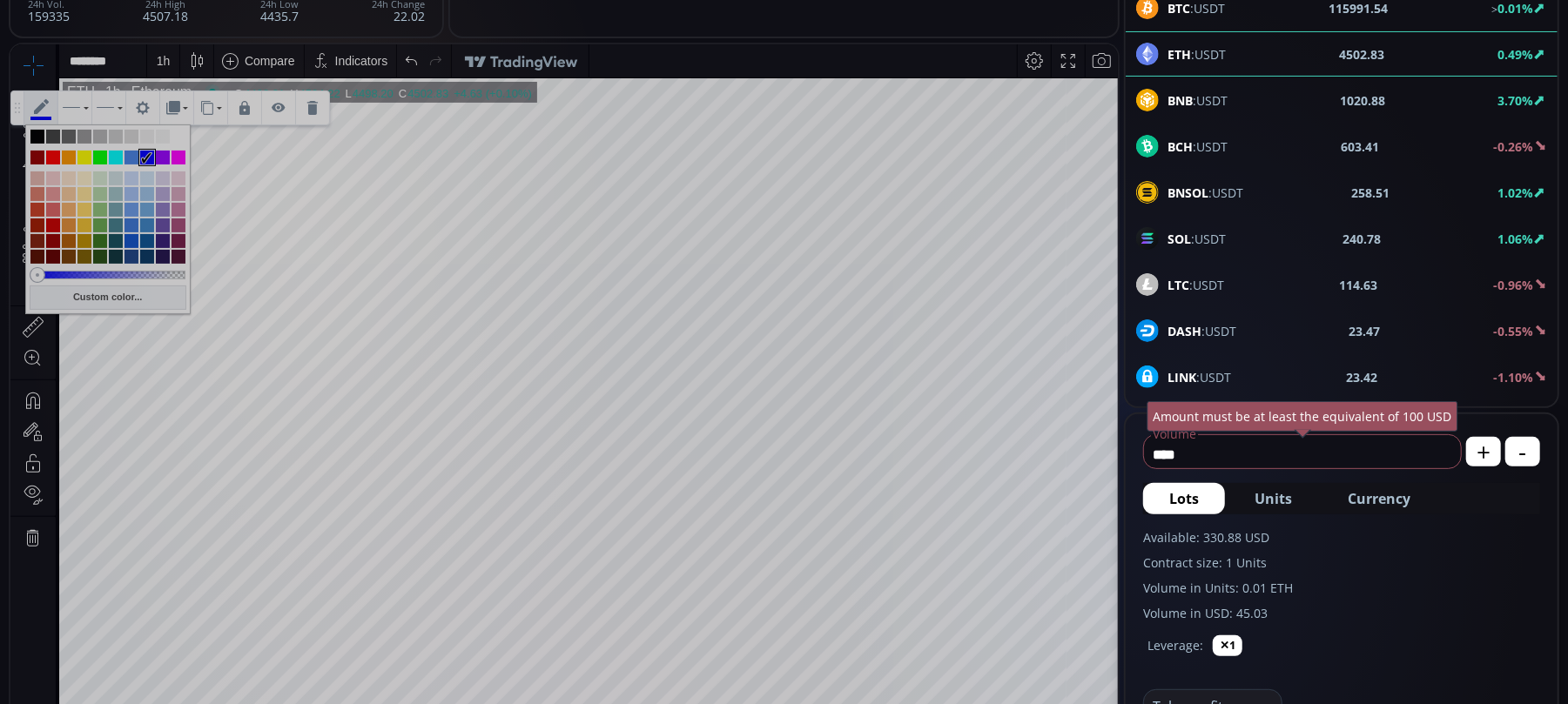
click at [83, 215] on div at bounding box center [85, 209] width 14 height 14
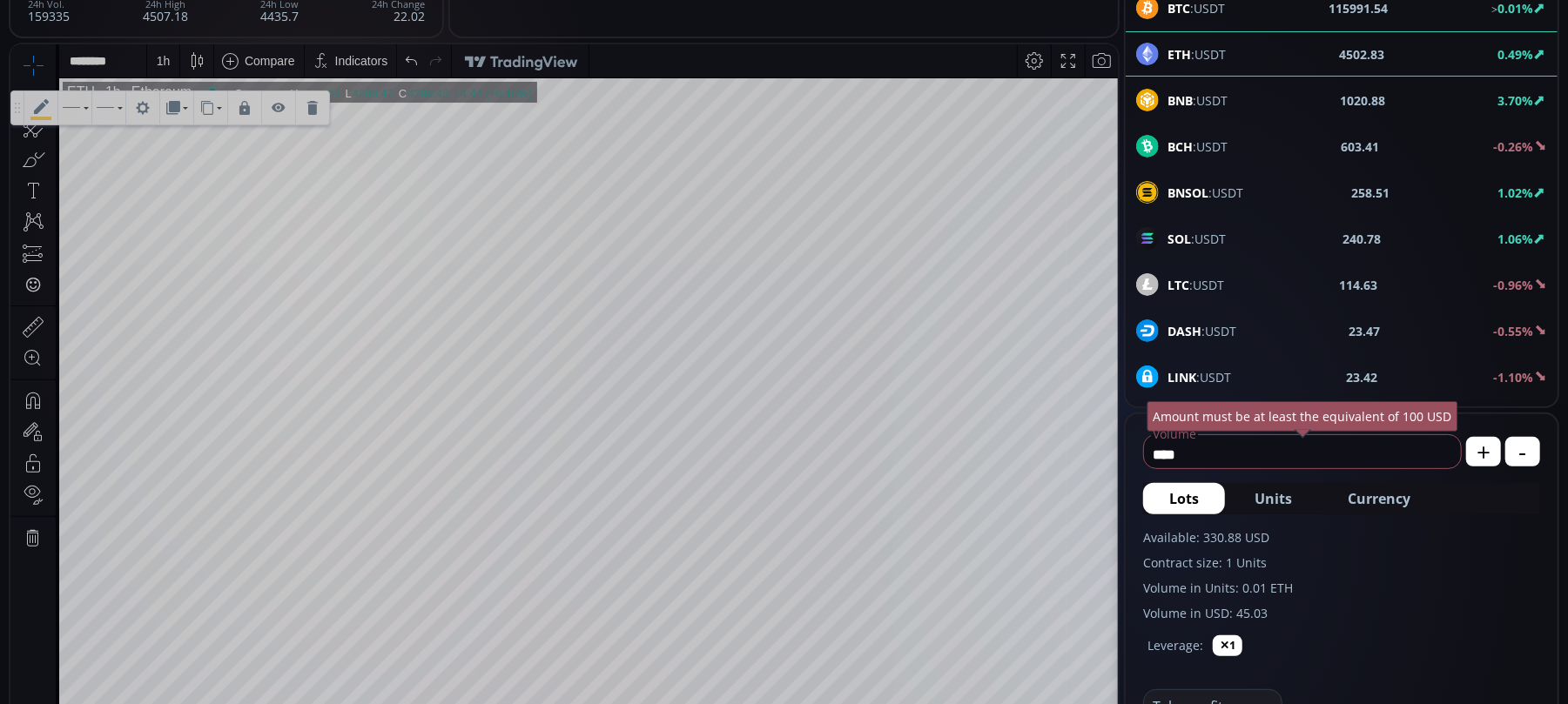
type input "**********"
